Goal: Information Seeking & Learning: Learn about a topic

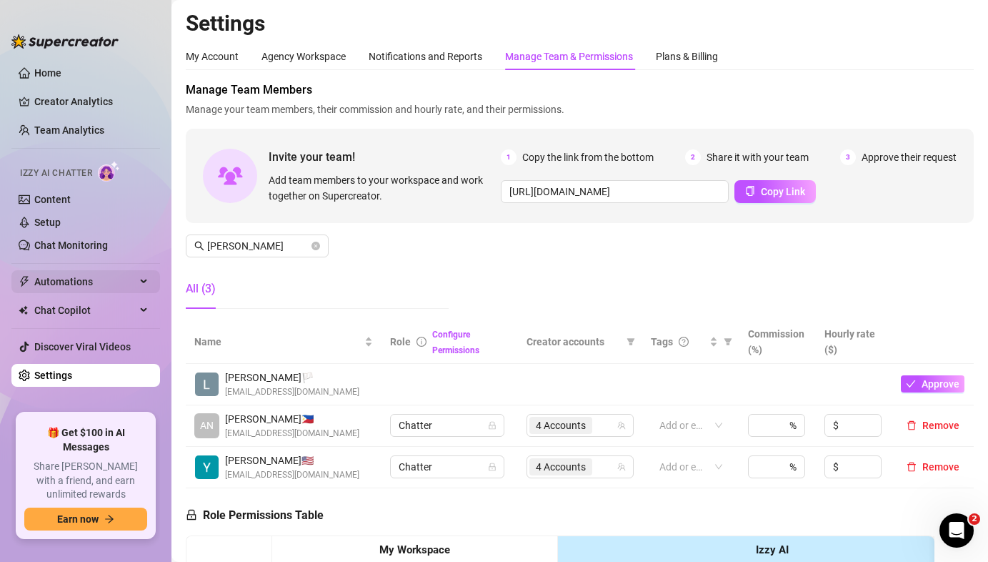
click at [80, 279] on span "Automations" at bounding box center [84, 281] width 101 height 23
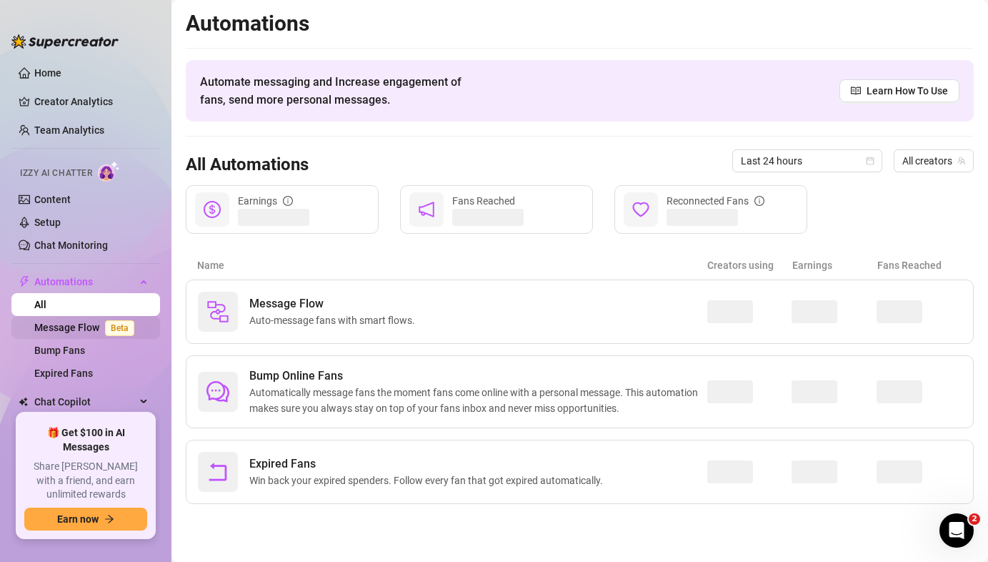
click at [84, 328] on link "Message Flow Beta" at bounding box center [87, 327] width 106 height 11
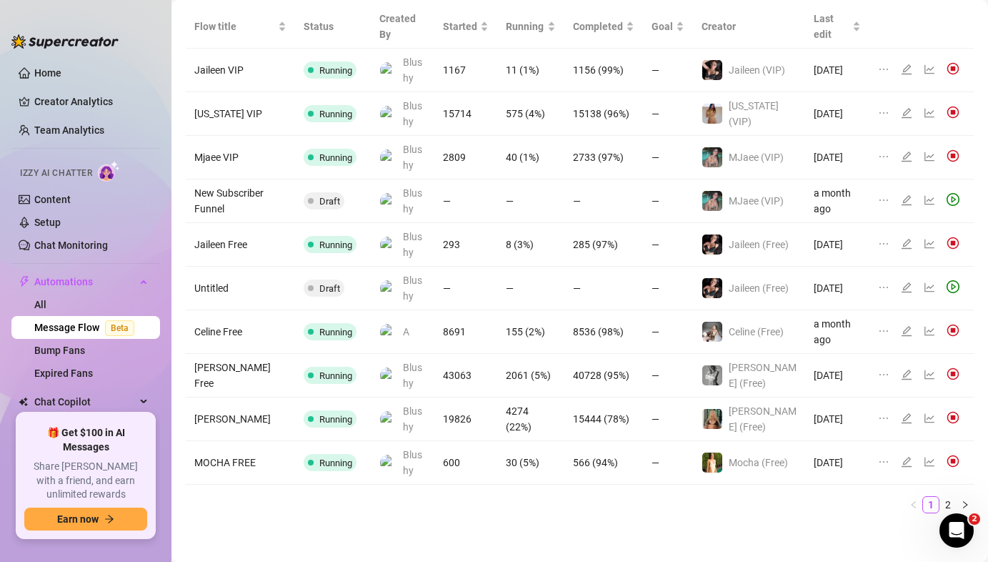
scroll to position [140, 0]
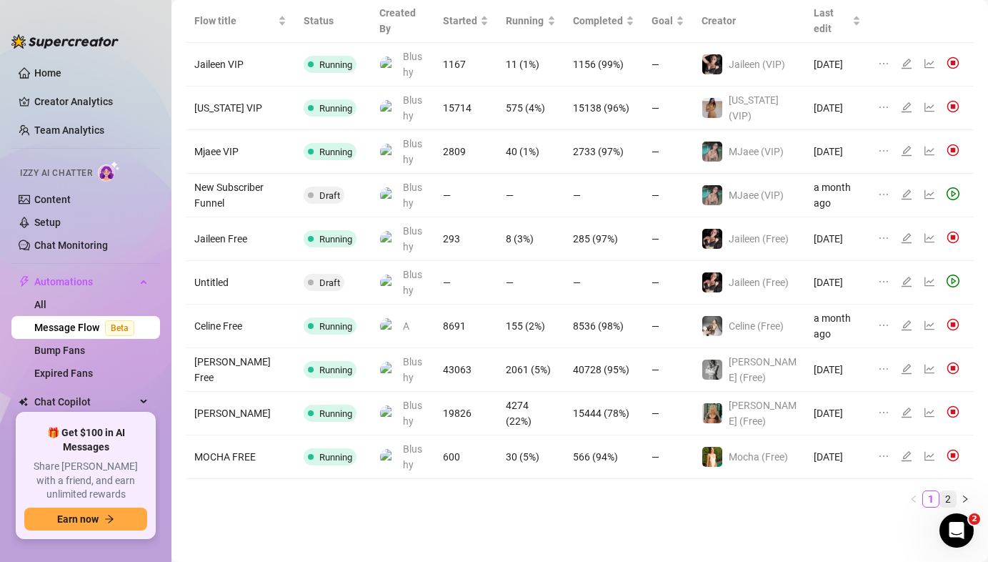
click at [940, 494] on link "2" at bounding box center [948, 499] width 16 height 16
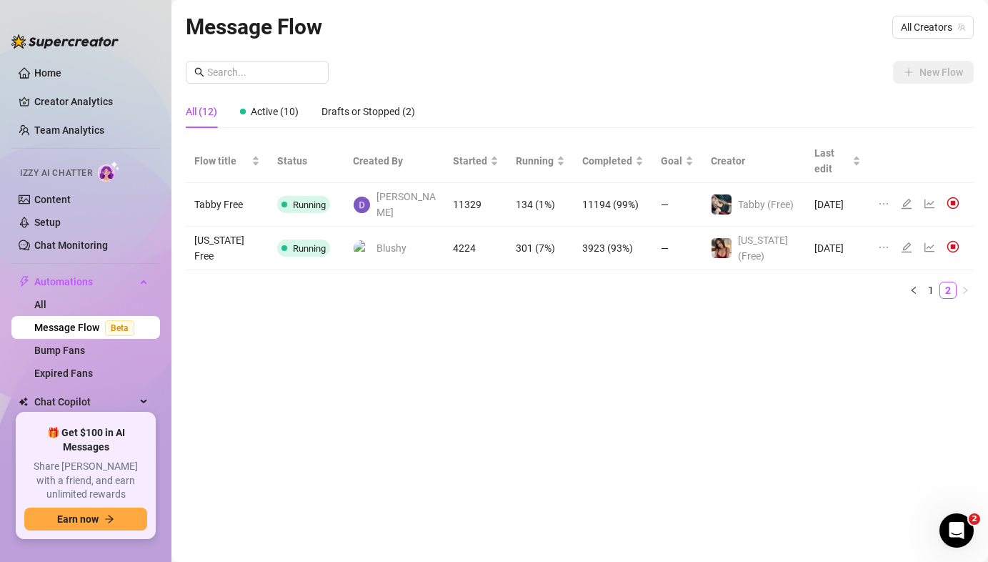
scroll to position [0, 0]
click at [930, 282] on link "1" at bounding box center [931, 290] width 16 height 16
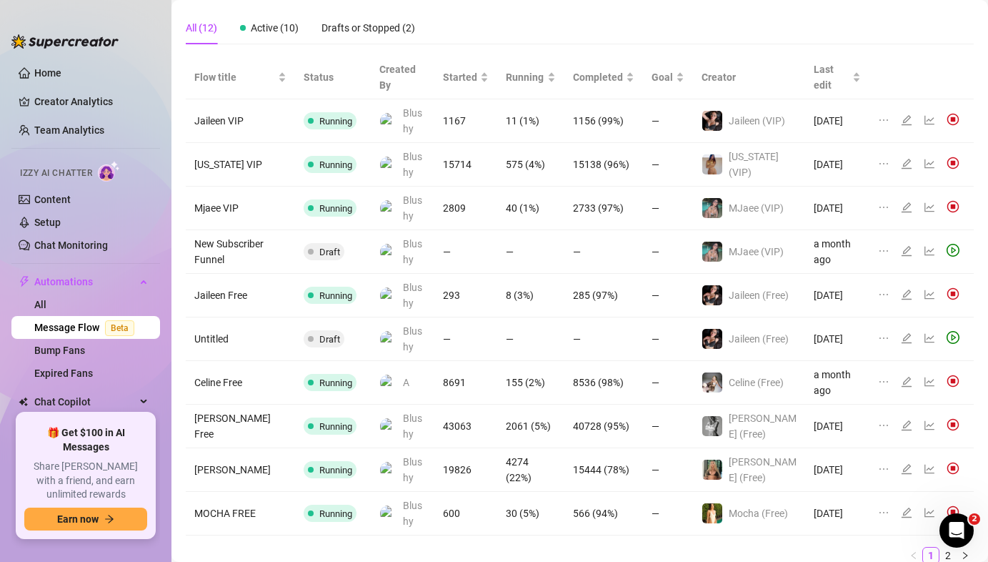
scroll to position [140, 0]
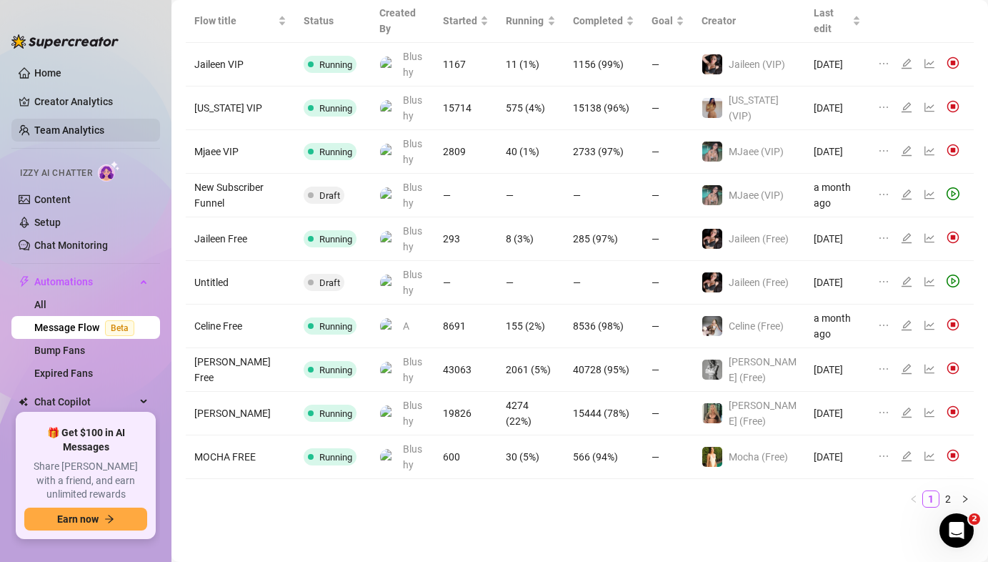
click at [61, 135] on link "Team Analytics" at bounding box center [69, 129] width 70 height 11
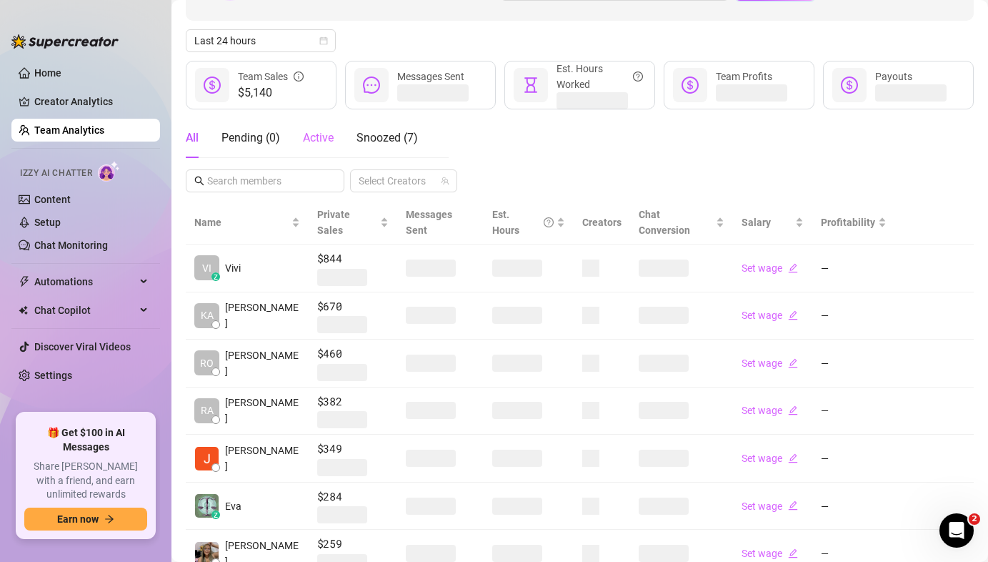
click at [307, 156] on div "Active" at bounding box center [318, 138] width 31 height 40
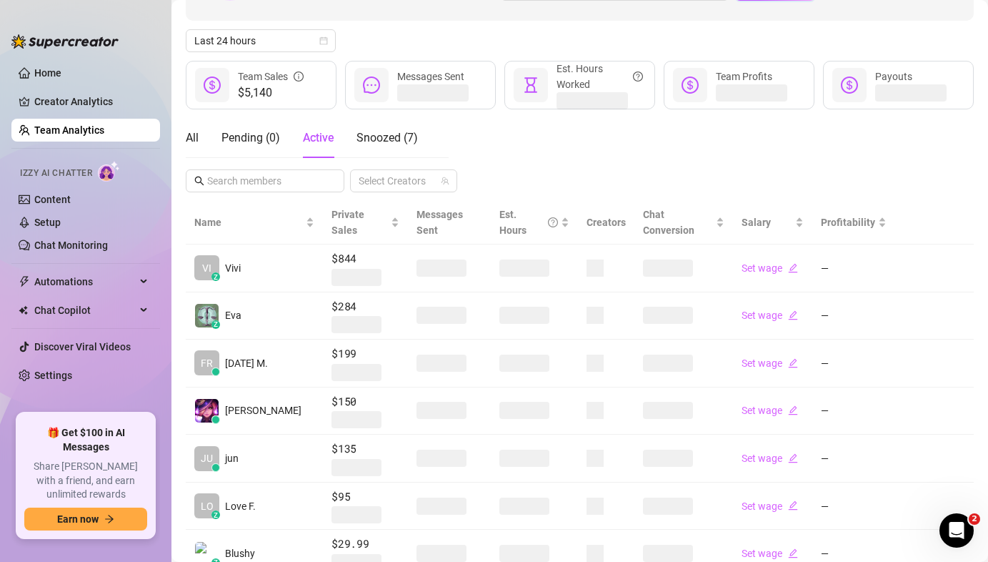
click at [319, 144] on span "Active" at bounding box center [318, 138] width 31 height 14
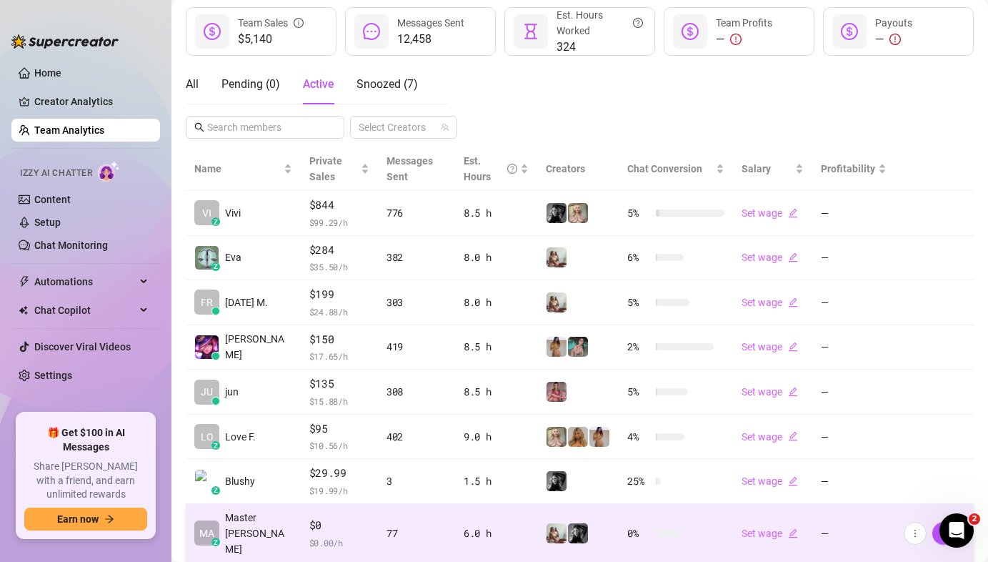
scroll to position [352, 0]
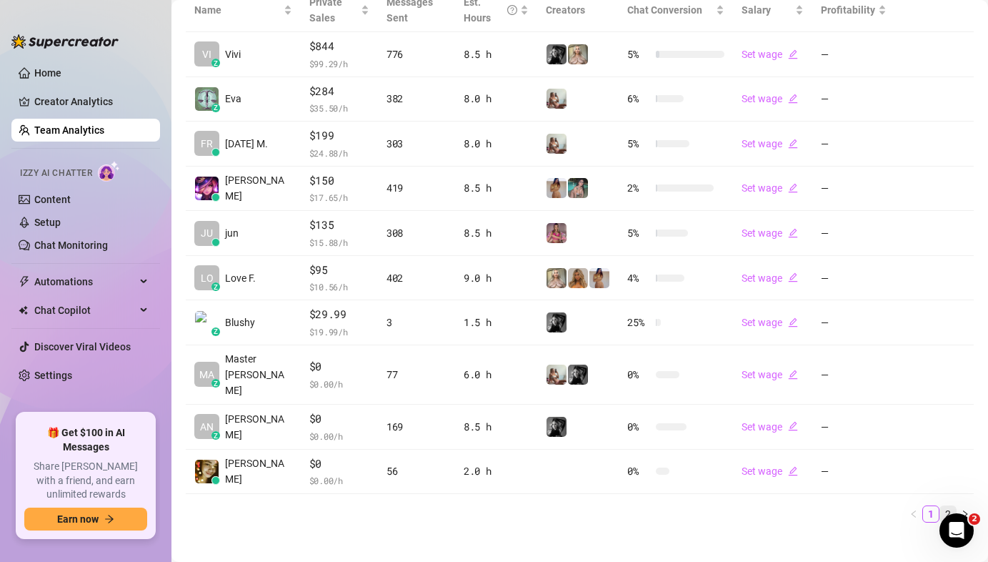
click at [942, 506] on link "2" at bounding box center [948, 514] width 16 height 16
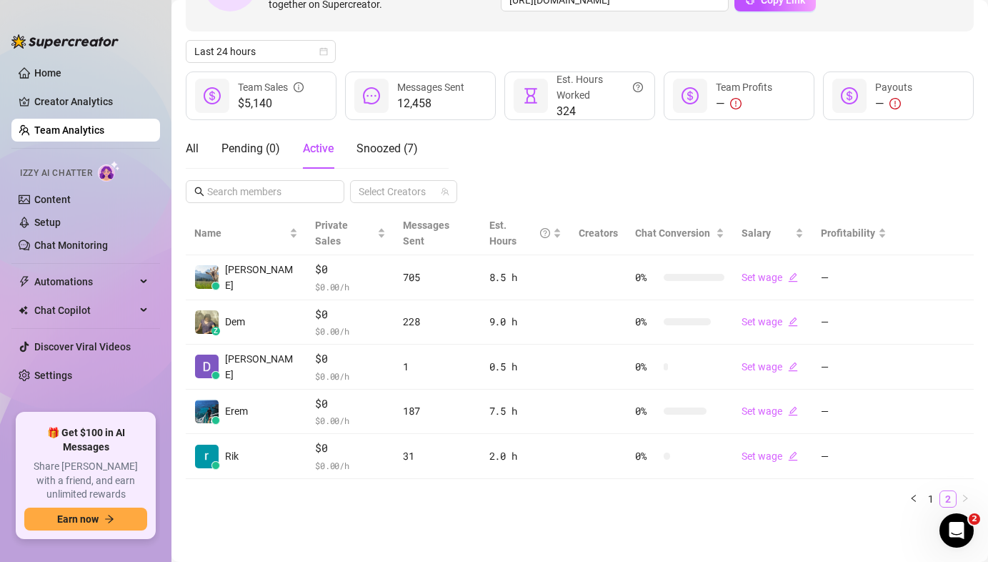
scroll to position [114, 0]
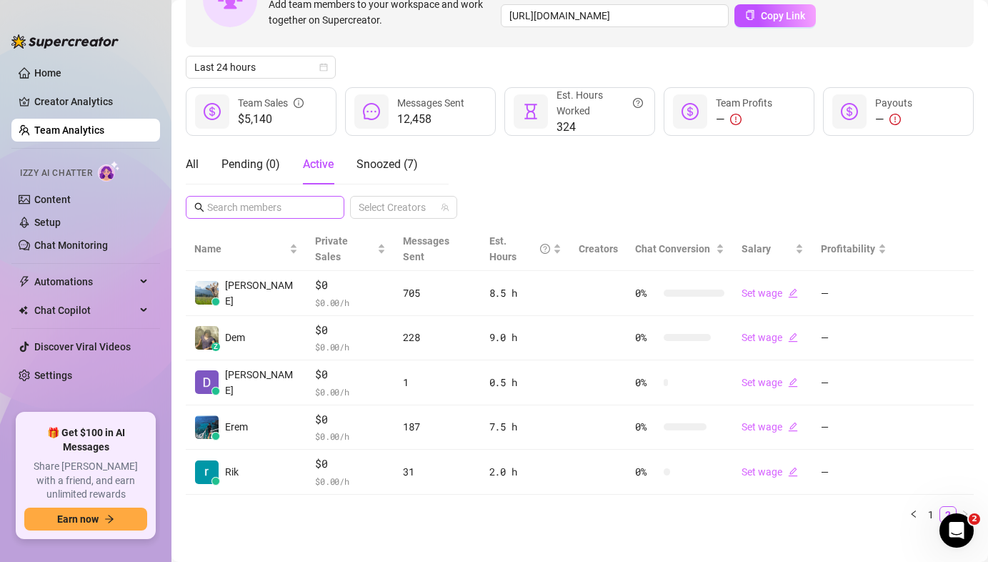
click at [274, 218] on span at bounding box center [265, 207] width 159 height 23
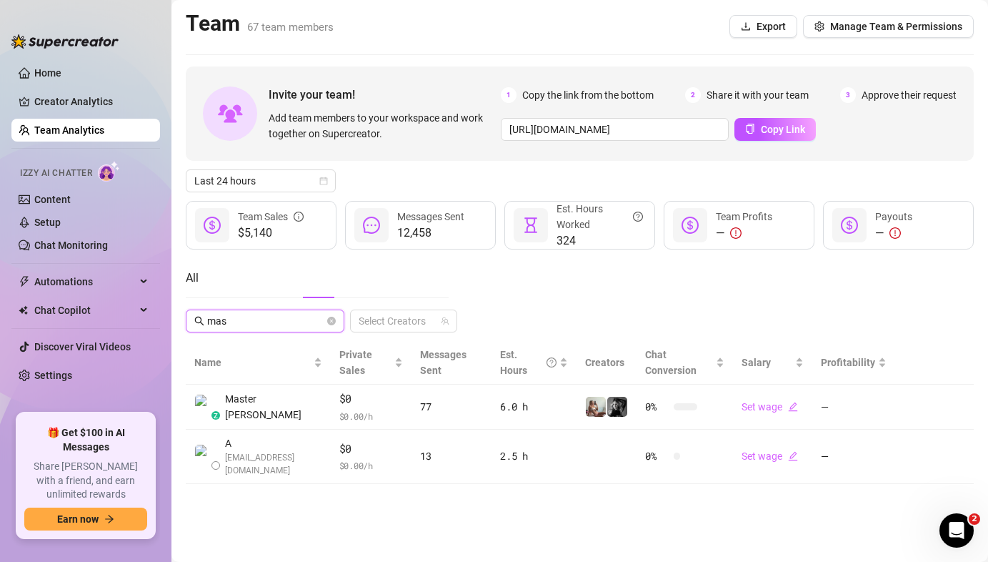
scroll to position [0, 0]
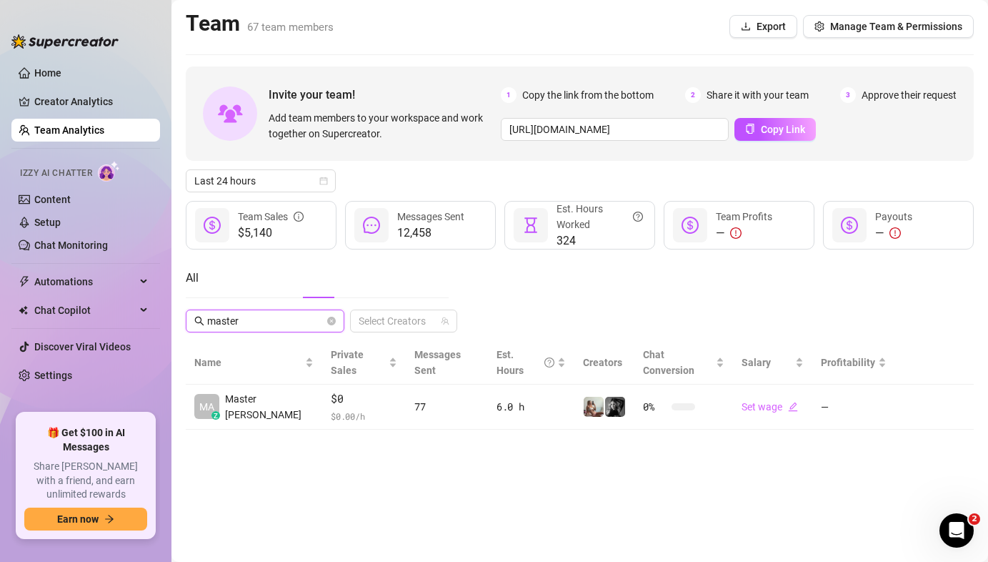
type input "master"
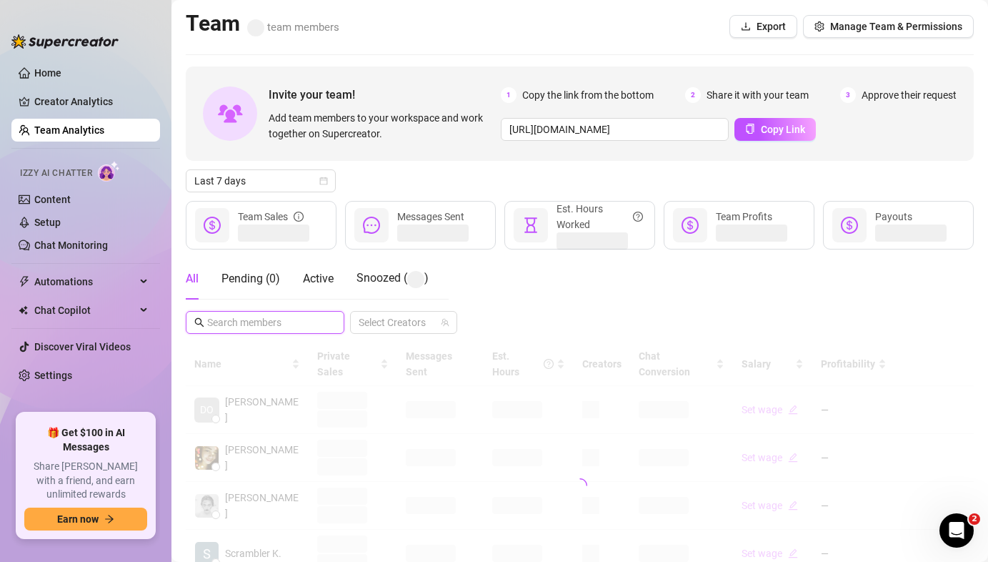
click at [238, 314] on span at bounding box center [265, 322] width 159 height 23
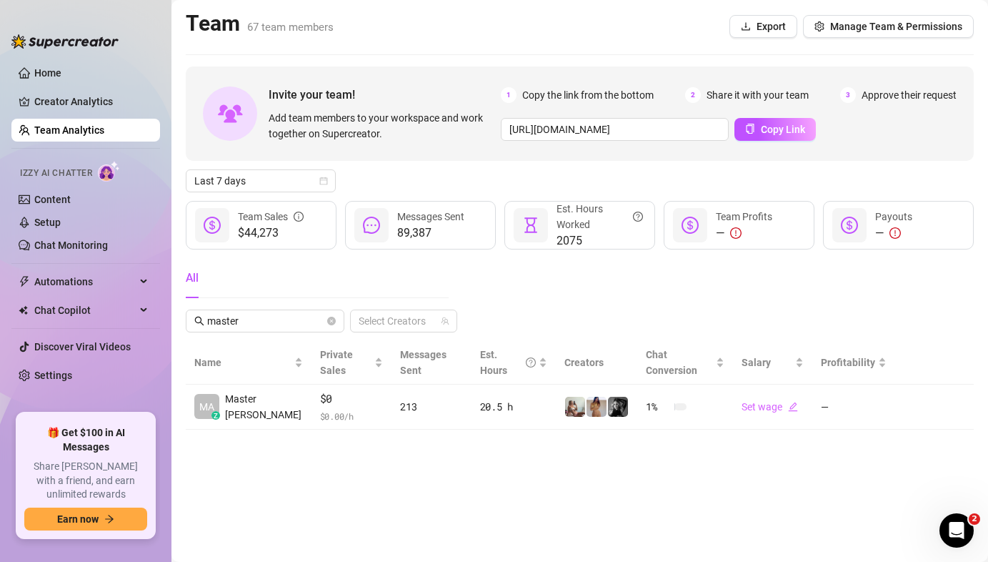
click at [570, 272] on div "All master Select Creators" at bounding box center [580, 295] width 788 height 74
click at [232, 317] on input "master" at bounding box center [265, 321] width 117 height 16
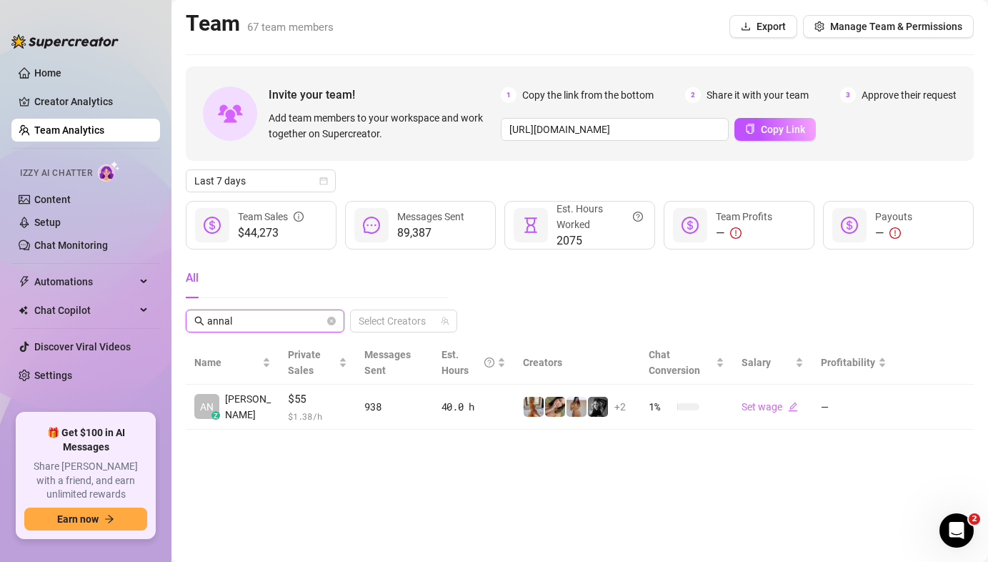
type input "annal"
click at [331, 321] on icon "close-circle" at bounding box center [331, 321] width 9 height 9
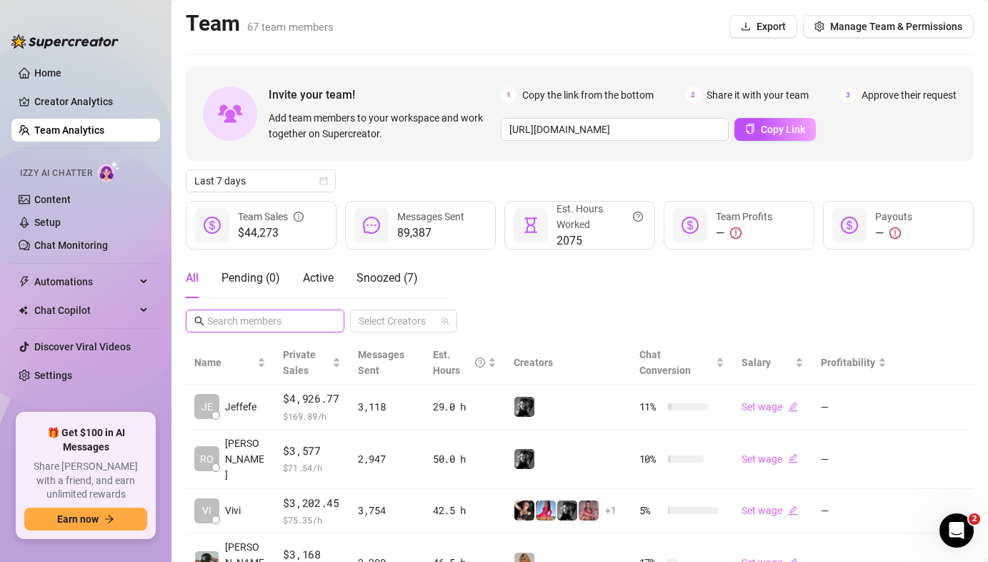
click at [282, 320] on input "text" at bounding box center [265, 321] width 117 height 16
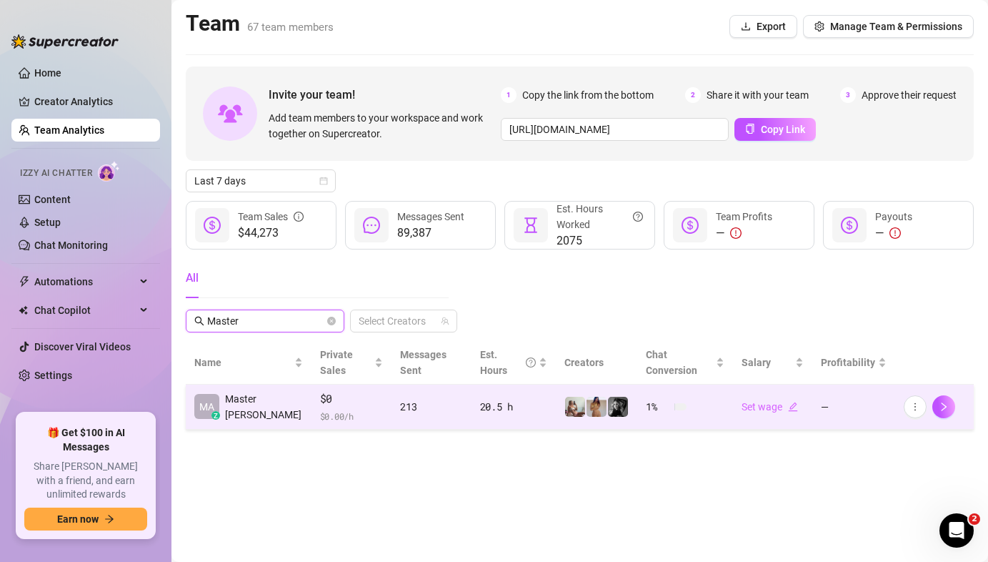
type input "Master"
click at [400, 399] on div "213" at bounding box center [431, 407] width 62 height 16
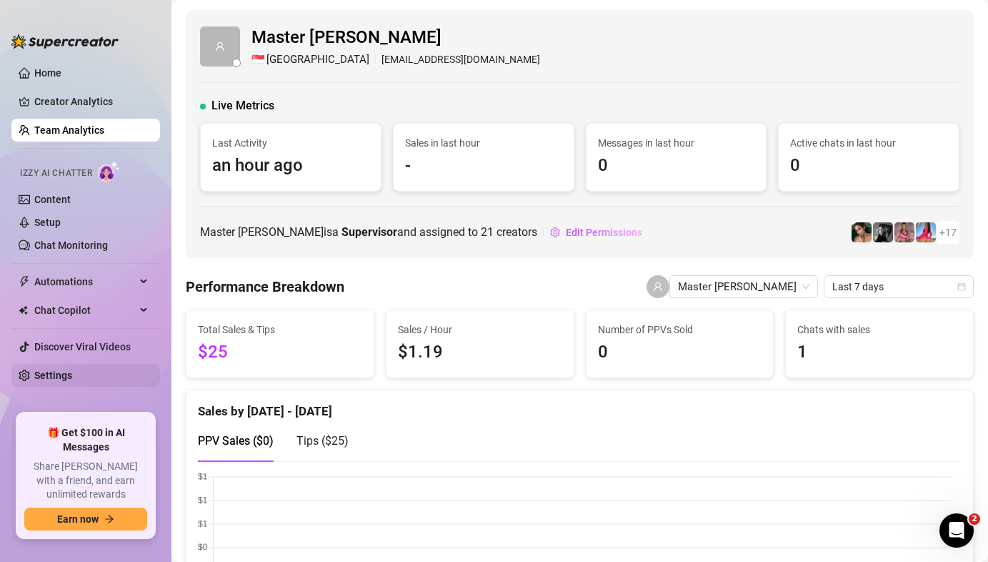
click at [72, 378] on link "Settings" at bounding box center [53, 374] width 38 height 11
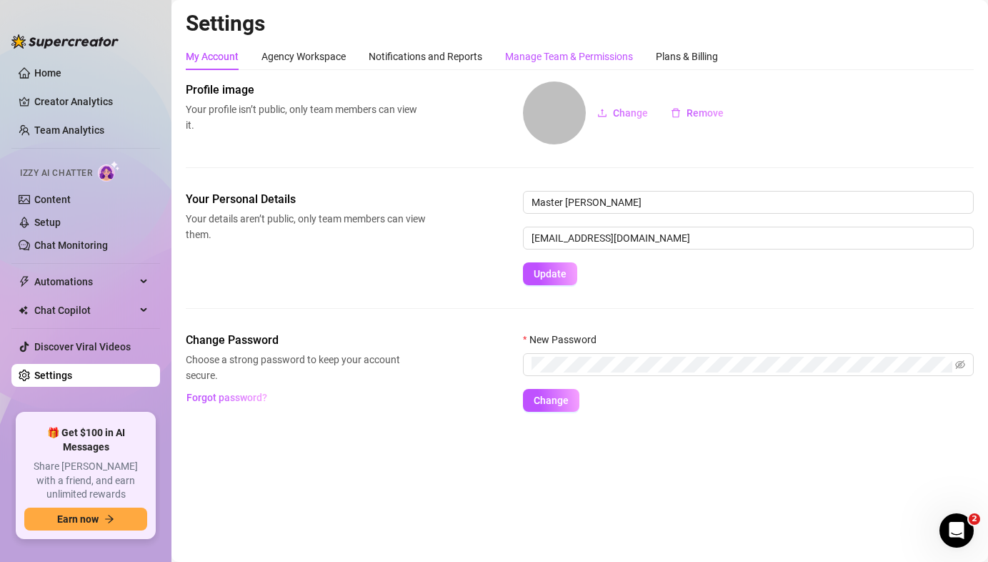
click at [540, 63] on div "Manage Team & Permissions" at bounding box center [569, 57] width 128 height 16
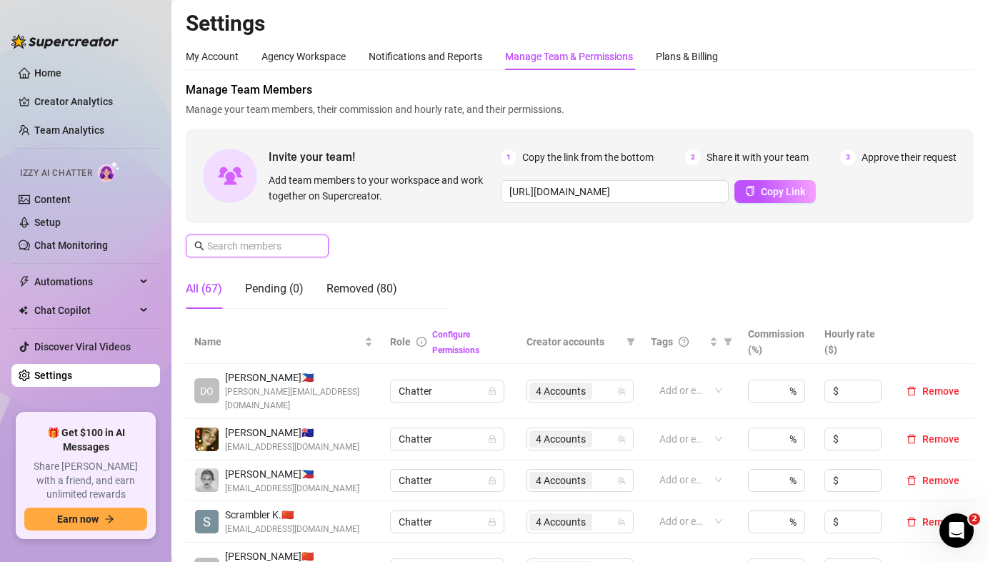
click at [289, 248] on input "text" at bounding box center [257, 246] width 101 height 16
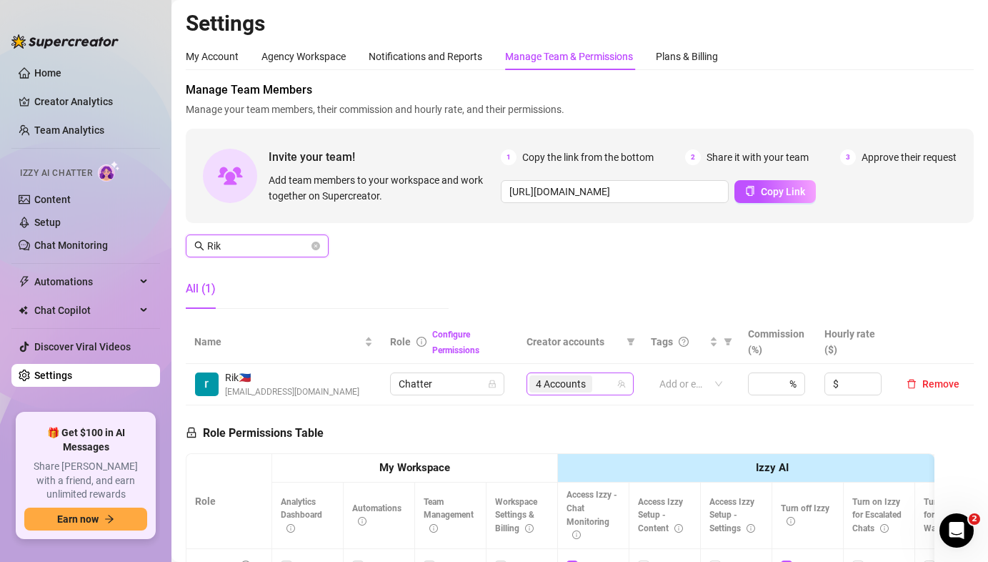
click at [540, 379] on span "4 Accounts" at bounding box center [561, 384] width 50 height 16
type input "Rik"
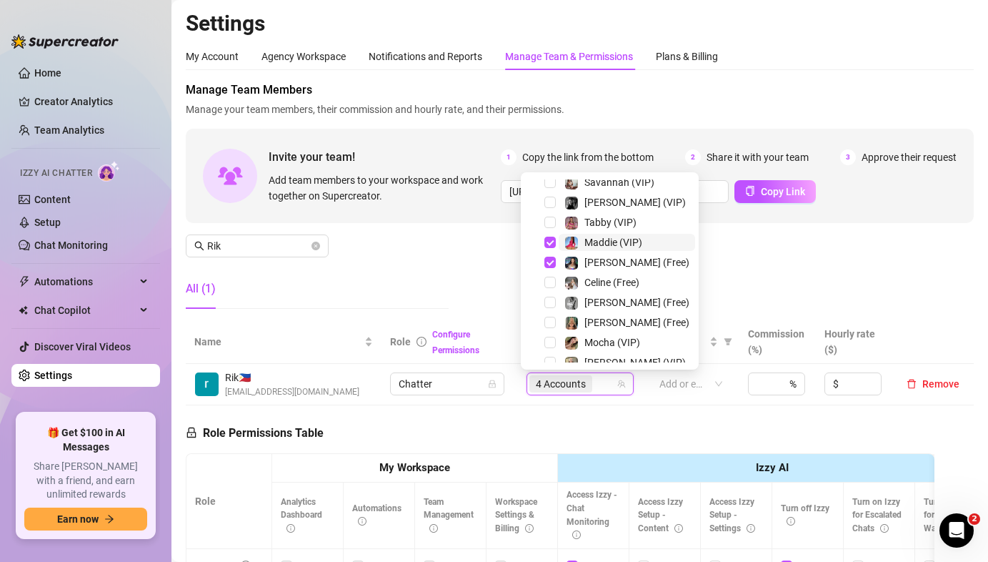
scroll to position [96, 0]
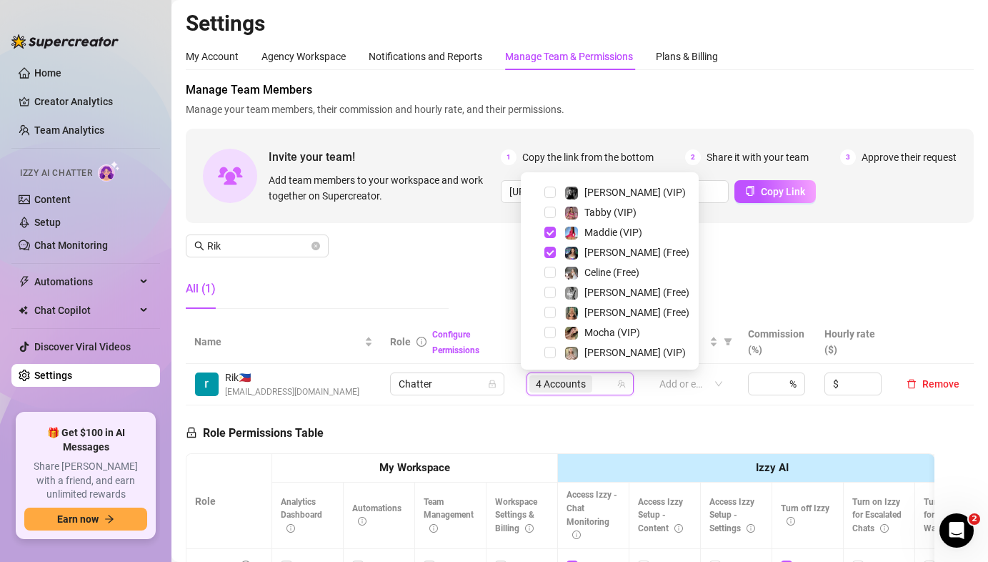
click at [740, 272] on div "Manage Team Members Manage your team members, their commission and hourly rate,…" at bounding box center [580, 200] width 788 height 239
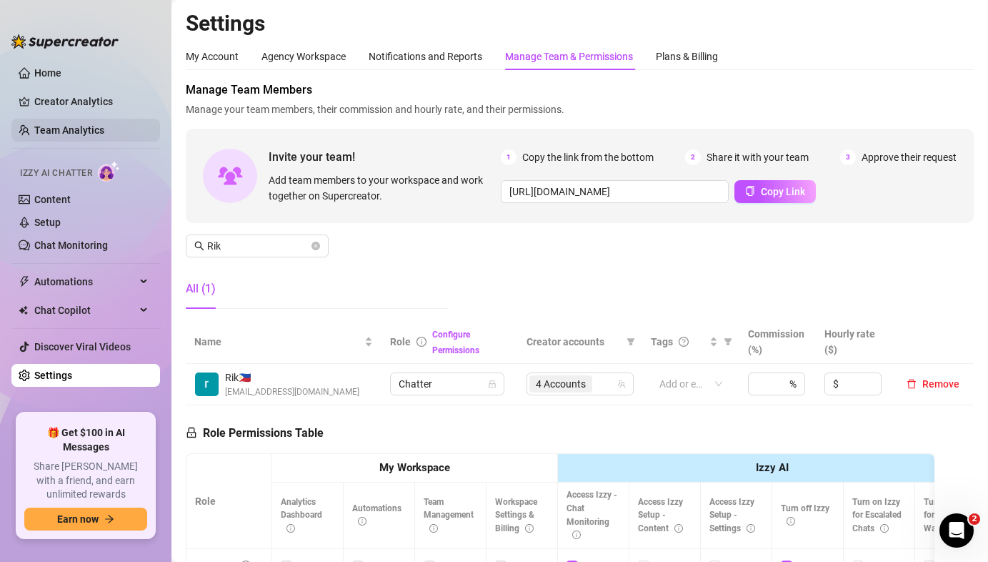
click at [67, 130] on link "Team Analytics" at bounding box center [69, 129] width 70 height 11
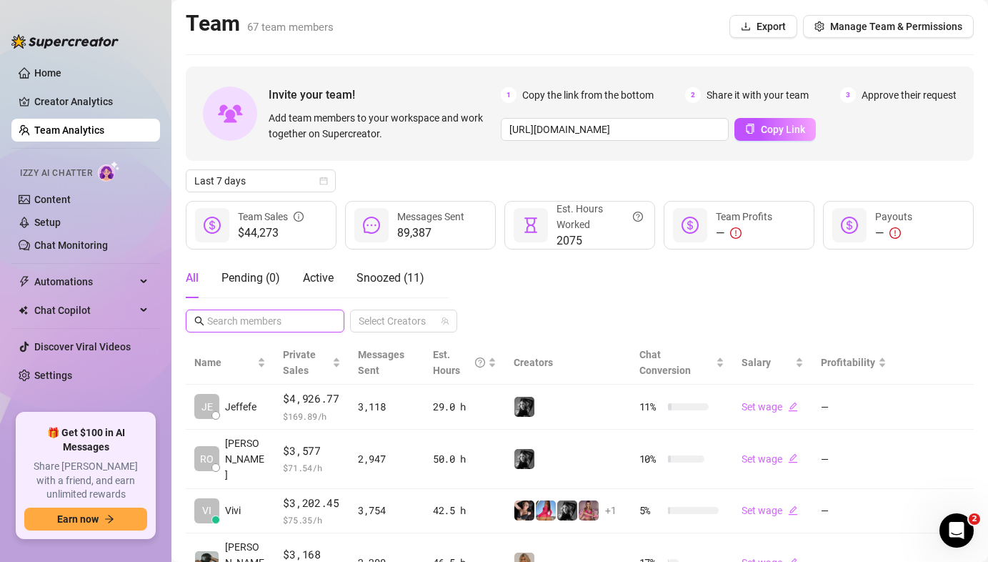
click at [247, 315] on input "text" at bounding box center [265, 321] width 117 height 16
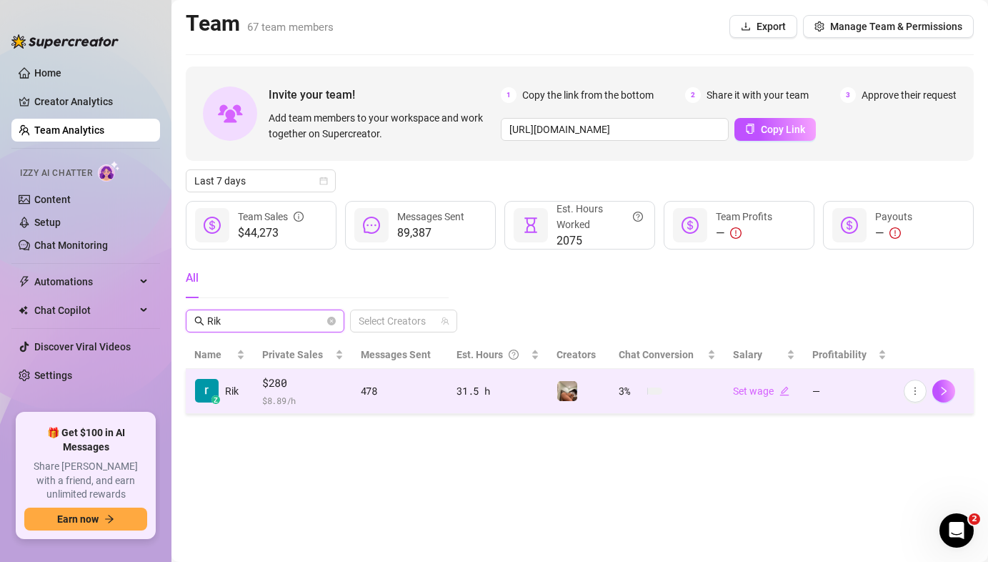
type input "Rik"
click at [330, 393] on span "$ 8.89 /h" at bounding box center [302, 400] width 81 height 14
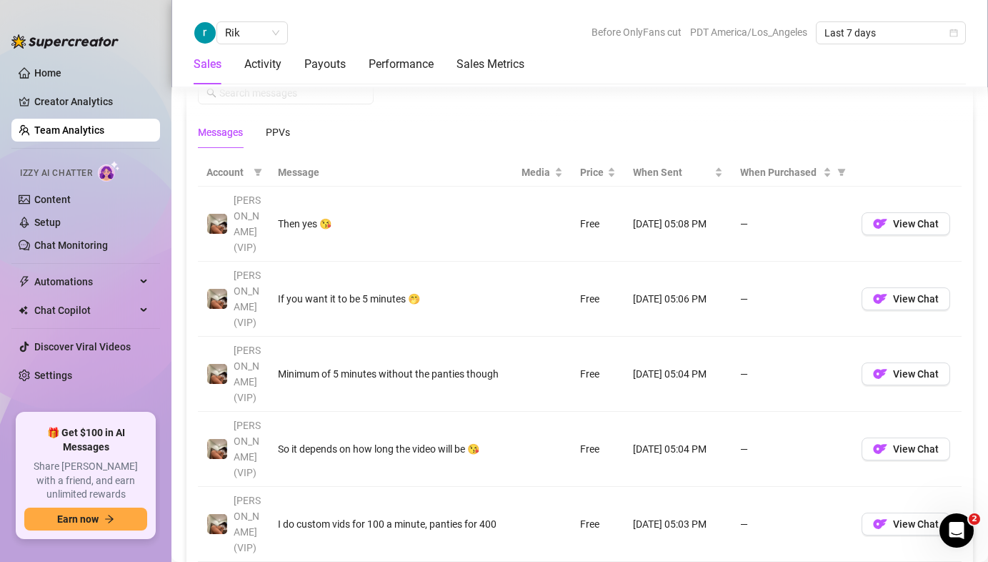
scroll to position [1275, 0]
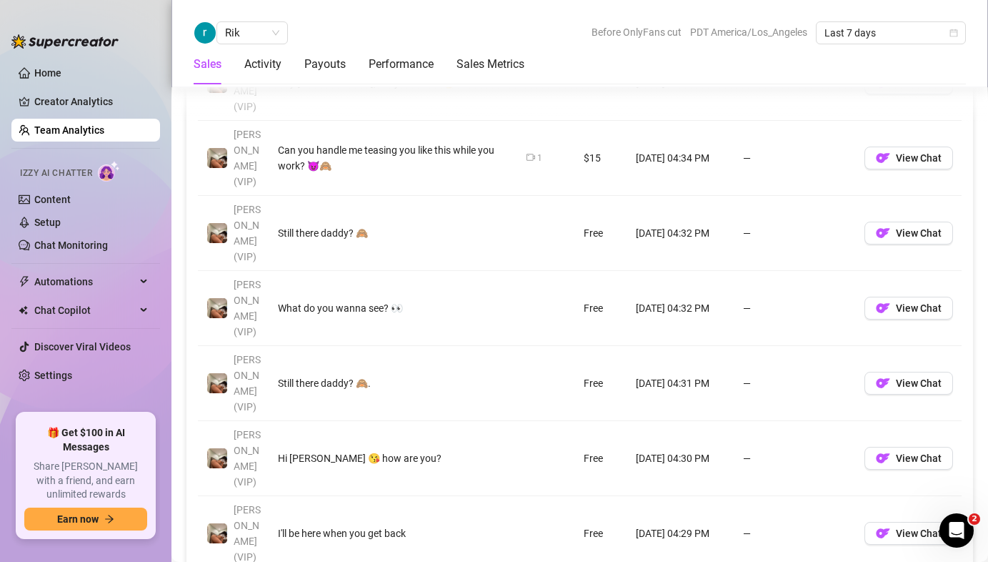
scroll to position [1124, 0]
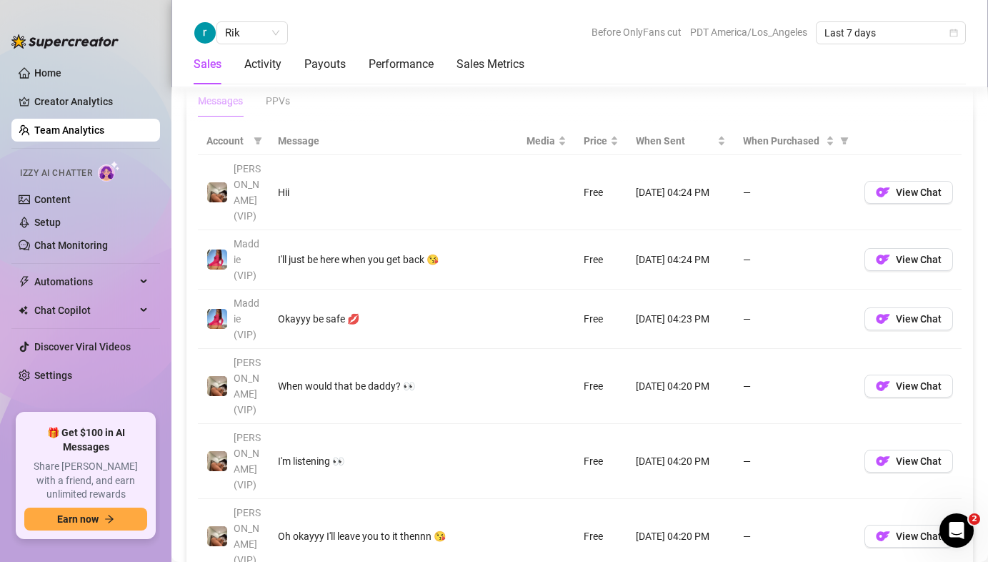
scroll to position [1279, 0]
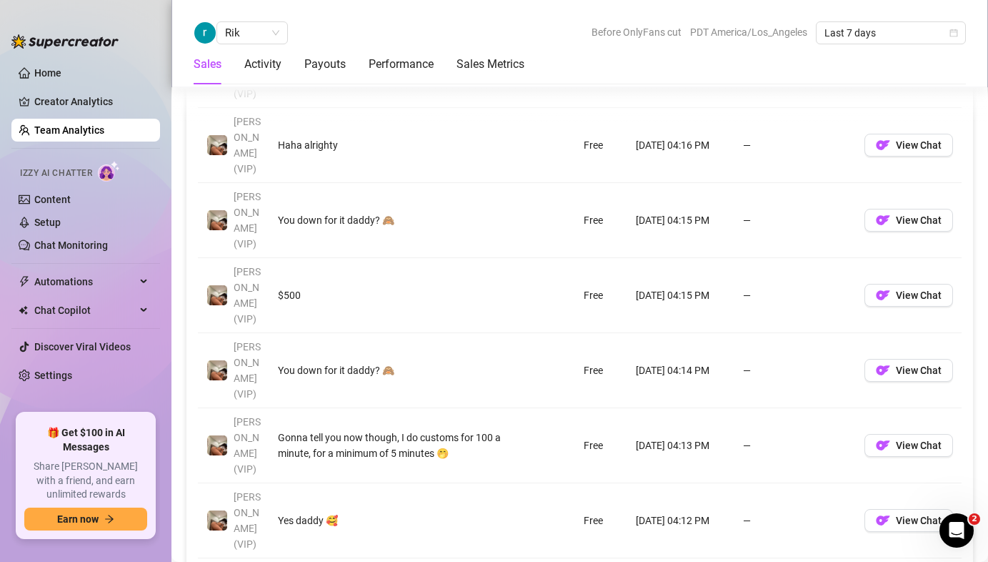
scroll to position [1137, 0]
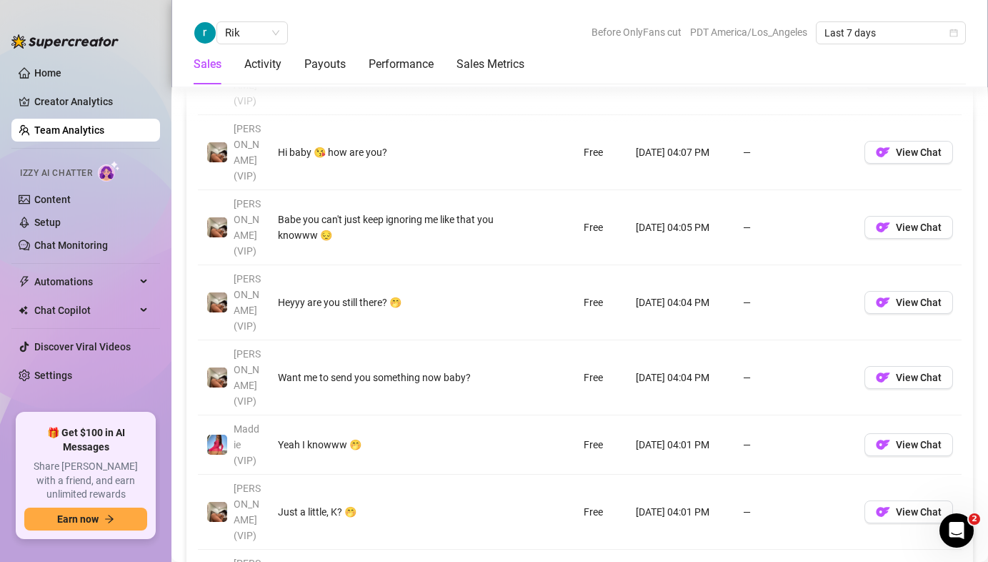
scroll to position [1210, 0]
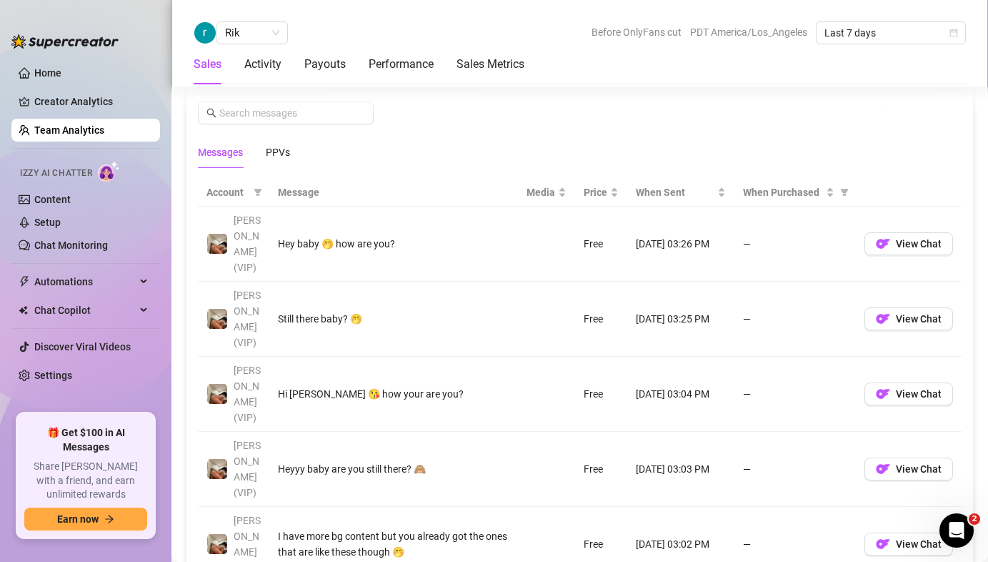
scroll to position [1231, 0]
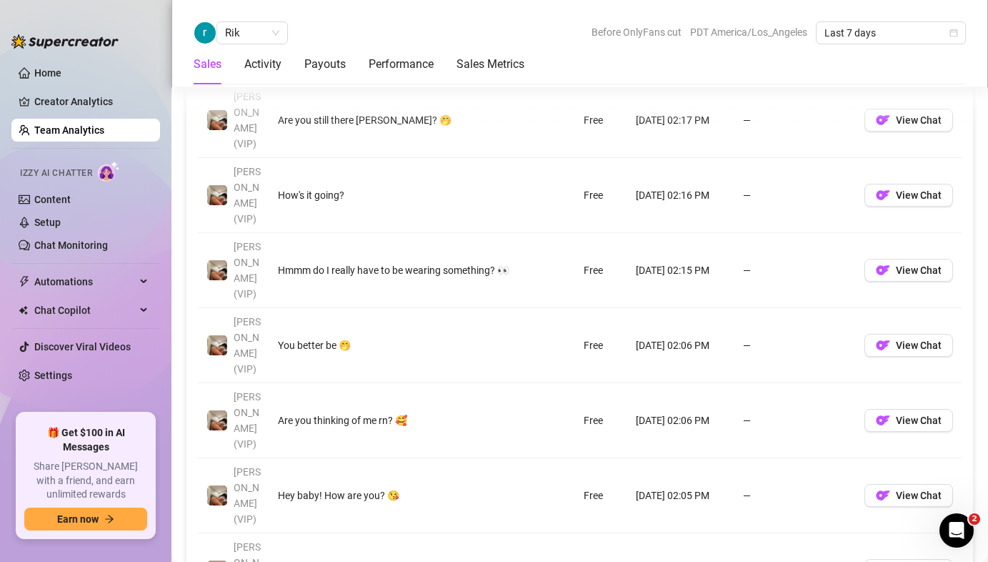
scroll to position [1258, 0]
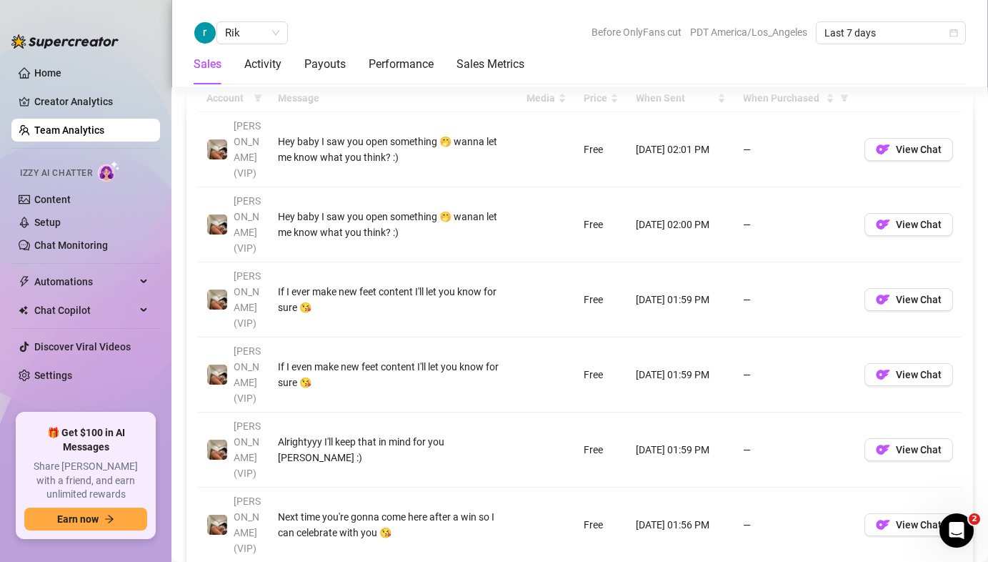
scroll to position [1243, 0]
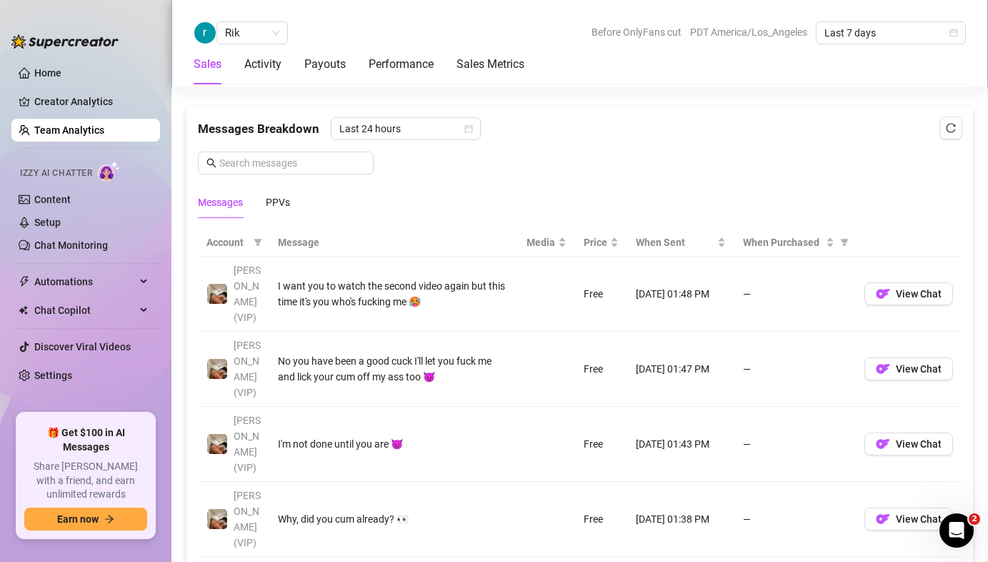
scroll to position [1200, 0]
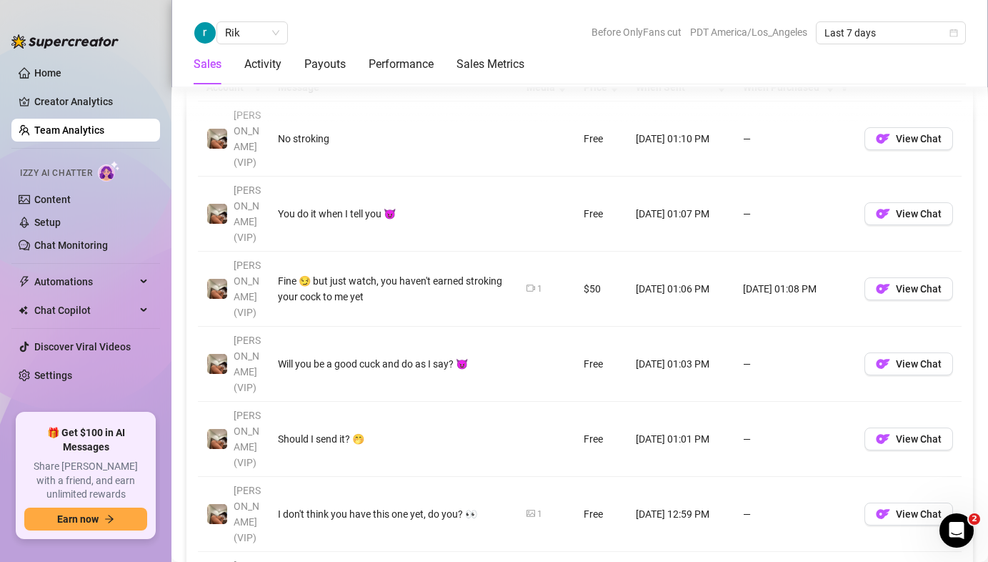
scroll to position [1185, 0]
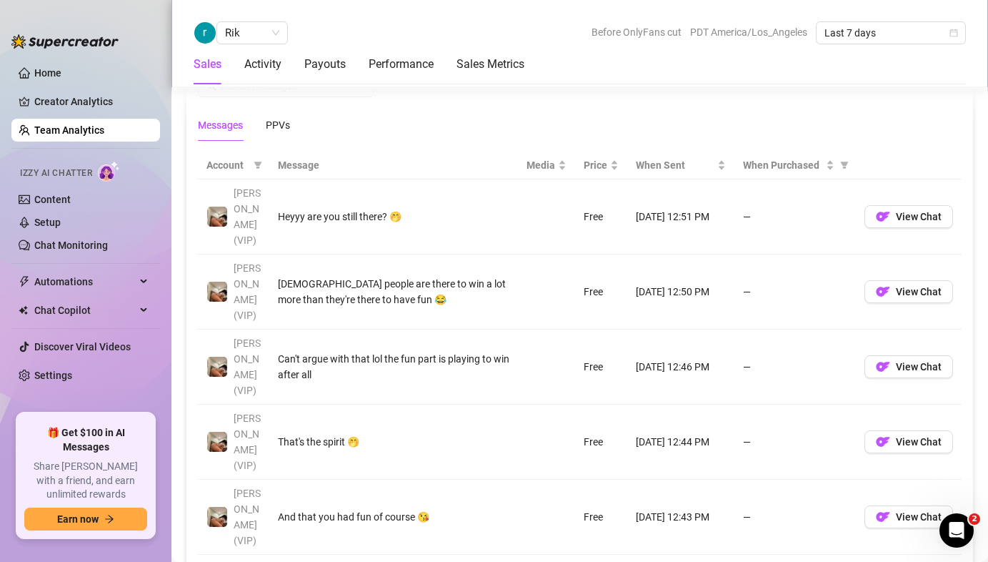
scroll to position [1184, 0]
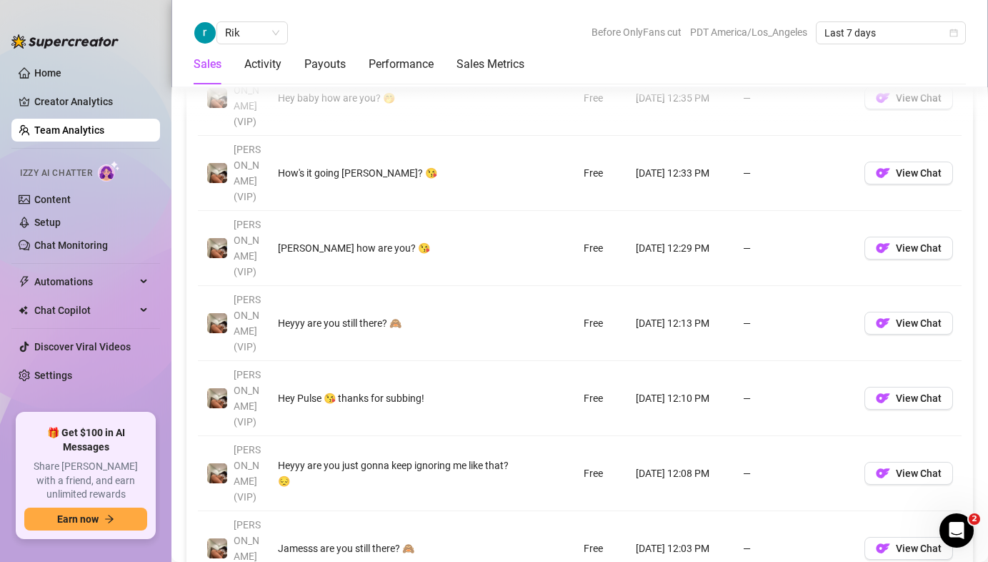
scroll to position [902, 0]
